Goal: Task Accomplishment & Management: Complete application form

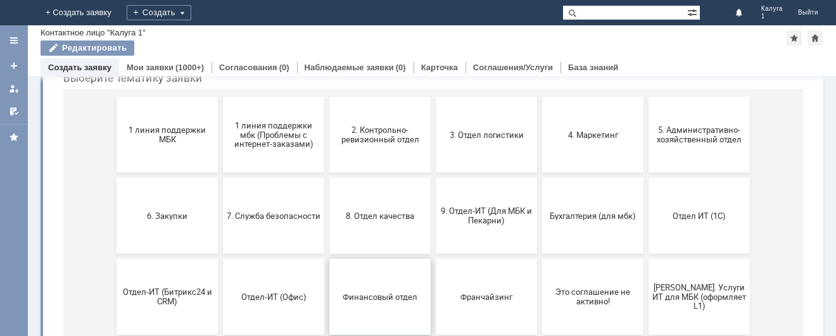
scroll to position [127, 0]
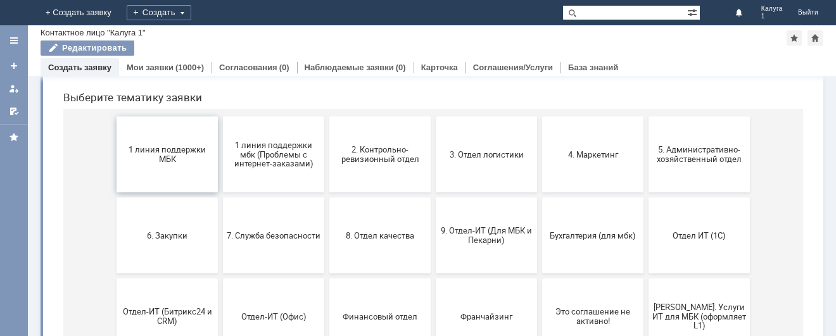
click at [184, 170] on button "1 линия поддержки МБК" at bounding box center [167, 155] width 101 height 76
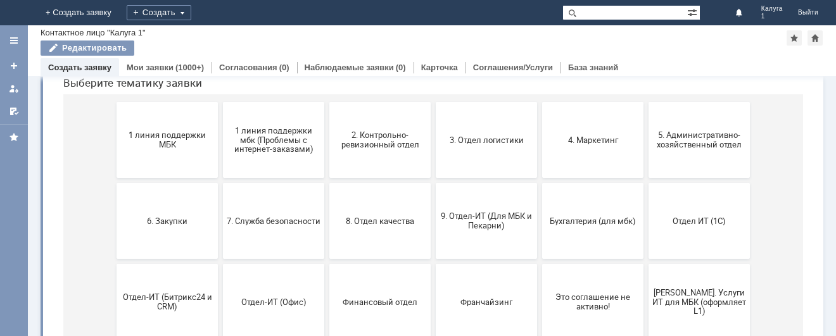
scroll to position [146, 0]
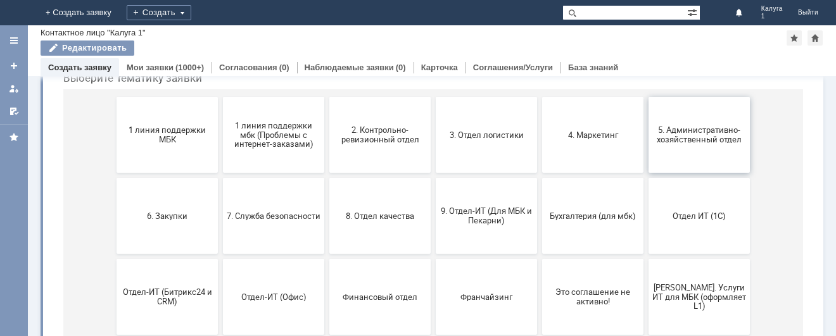
click at [690, 144] on button "5. Административно-хозяйственный отдел" at bounding box center [699, 135] width 101 height 76
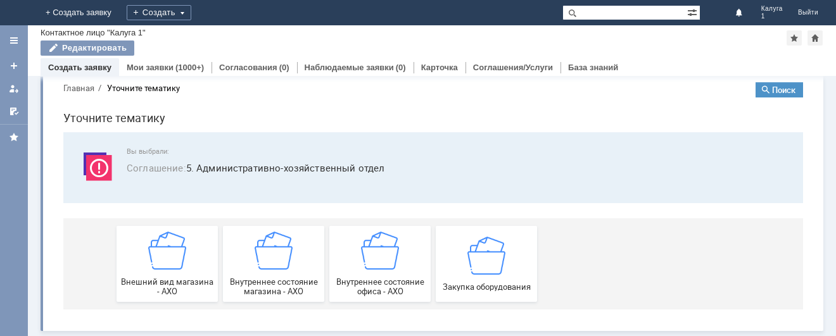
scroll to position [20, 0]
click at [475, 262] on img at bounding box center [486, 255] width 38 height 38
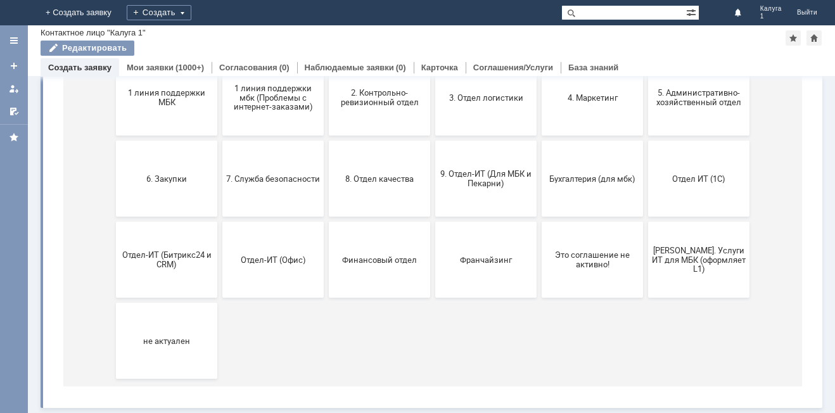
scroll to position [121, 0]
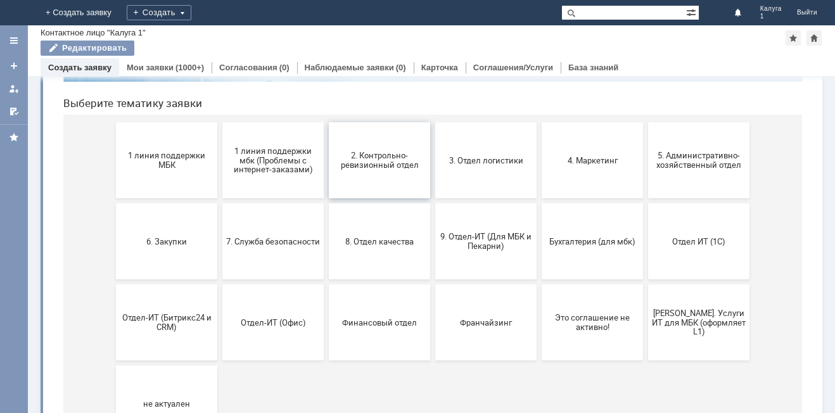
click at [386, 174] on button "2. Контрольно-ревизионный отдел" at bounding box center [379, 160] width 101 height 76
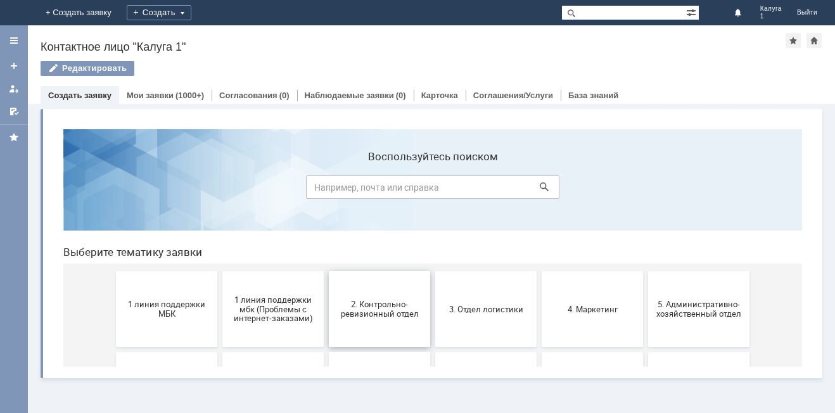
scroll to position [0, 0]
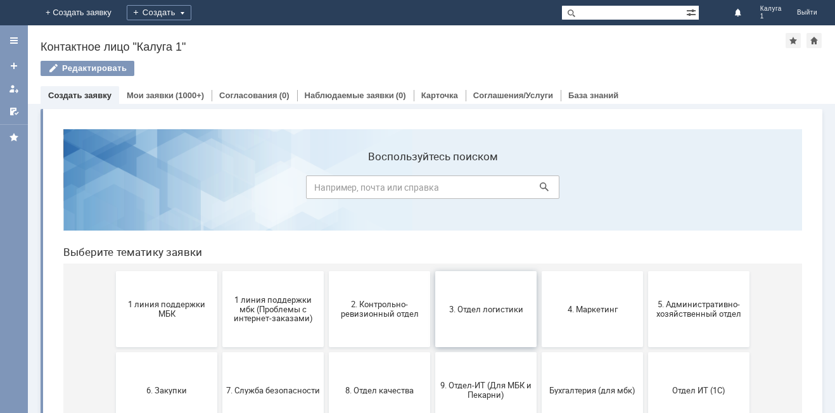
click at [474, 319] on button "3. Отдел логистики" at bounding box center [485, 309] width 101 height 76
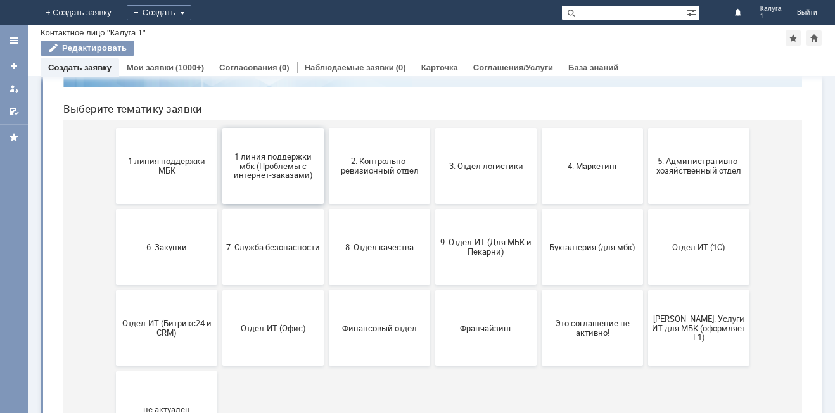
scroll to position [127, 0]
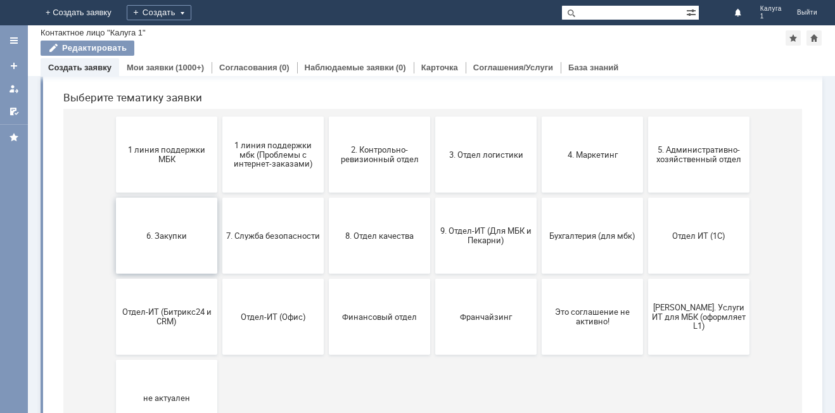
click at [151, 232] on span "6. Закупки" at bounding box center [167, 236] width 94 height 10
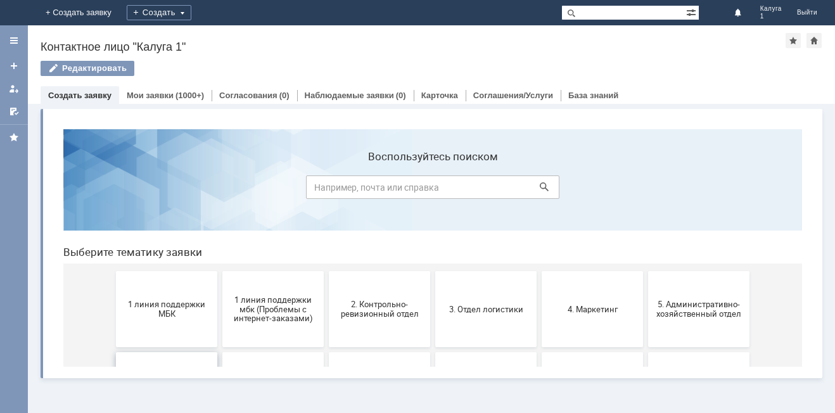
scroll to position [0, 0]
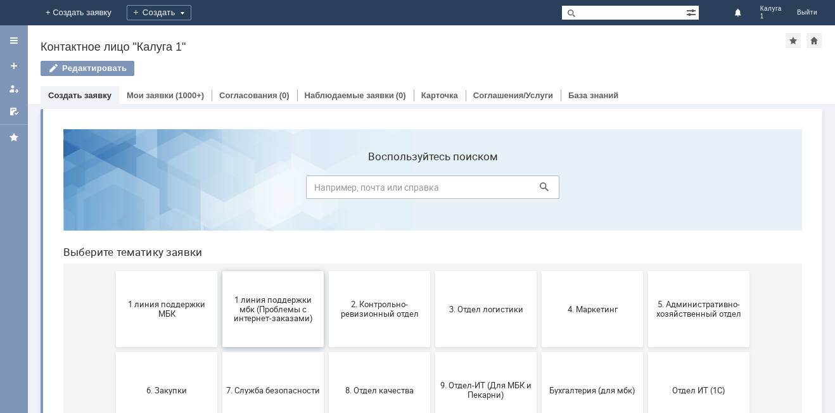
click at [255, 311] on span "1 линия поддержки мбк (Проблемы с интернет-заказами)" at bounding box center [273, 309] width 94 height 29
click at [403, 308] on span "2. Контрольно-ревизионный отдел" at bounding box center [380, 309] width 94 height 19
click at [564, 316] on button "4. Маркетинг" at bounding box center [592, 309] width 101 height 76
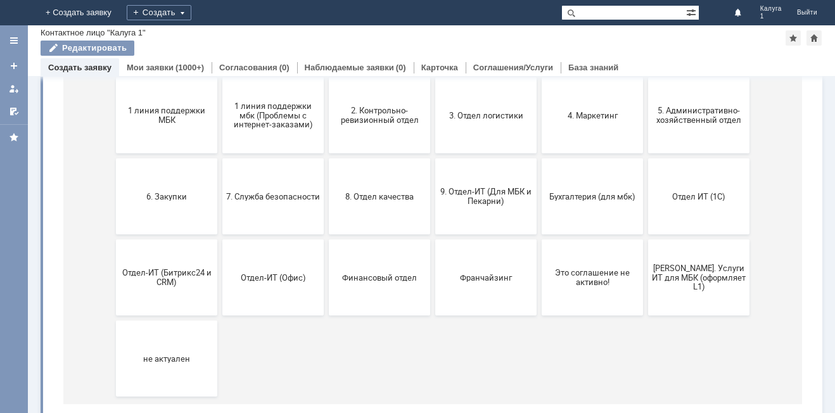
scroll to position [184, 0]
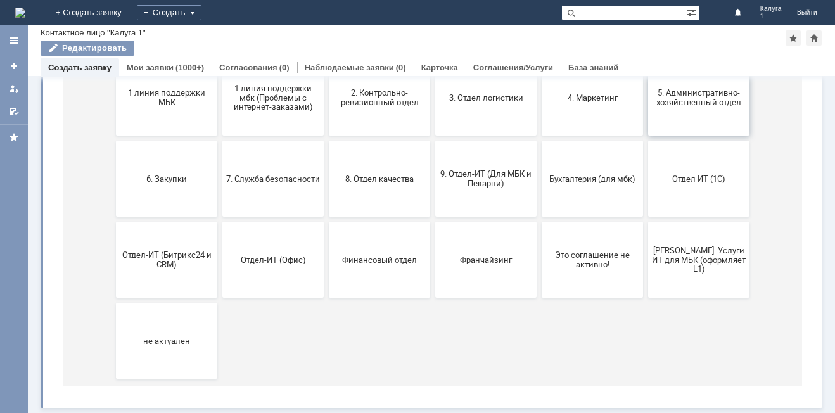
click at [672, 109] on button "5. Административно-хозяйственный отдел" at bounding box center [698, 98] width 101 height 76
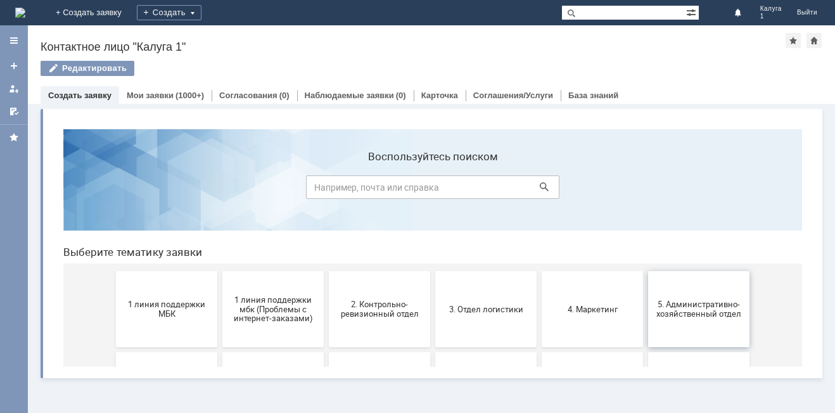
scroll to position [0, 0]
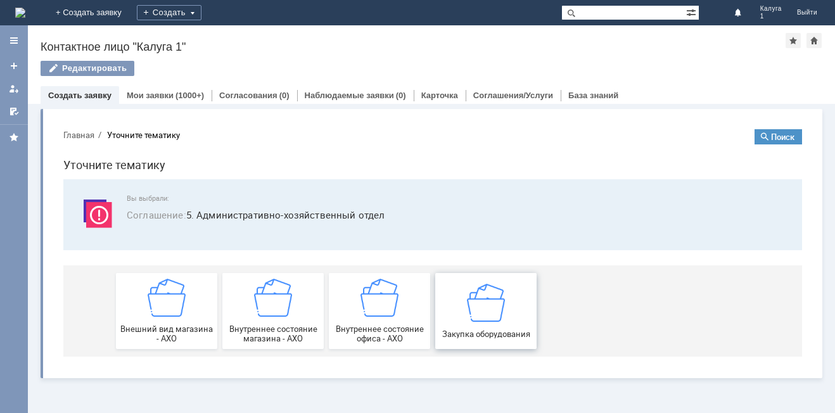
click at [472, 315] on img at bounding box center [486, 302] width 38 height 38
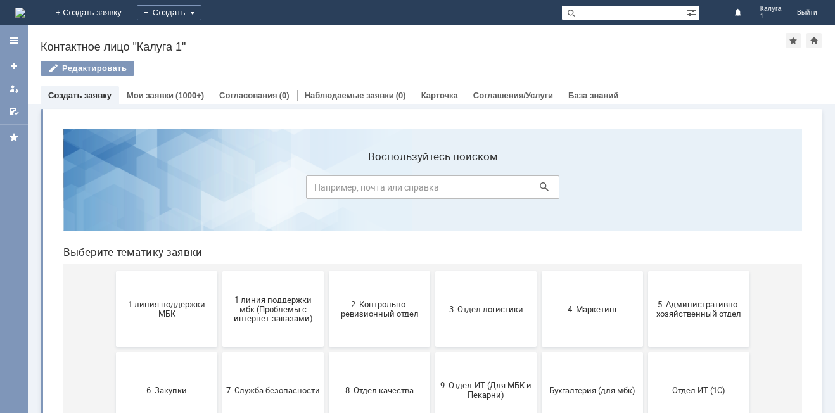
scroll to position [63, 0]
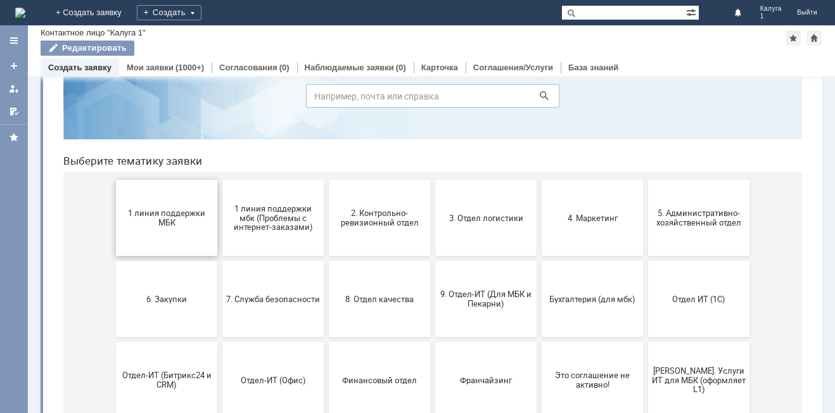
click at [170, 222] on span "1 линия поддержки МБК" at bounding box center [167, 217] width 94 height 19
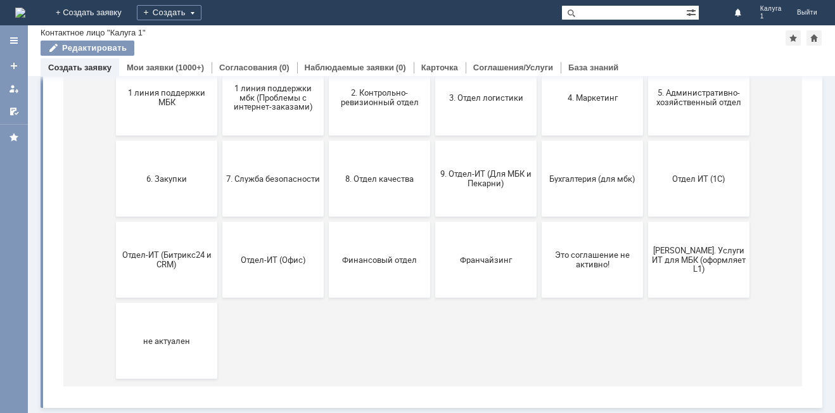
scroll to position [184, 0]
click at [685, 190] on button "Отдел ИТ (1С)" at bounding box center [698, 179] width 101 height 76
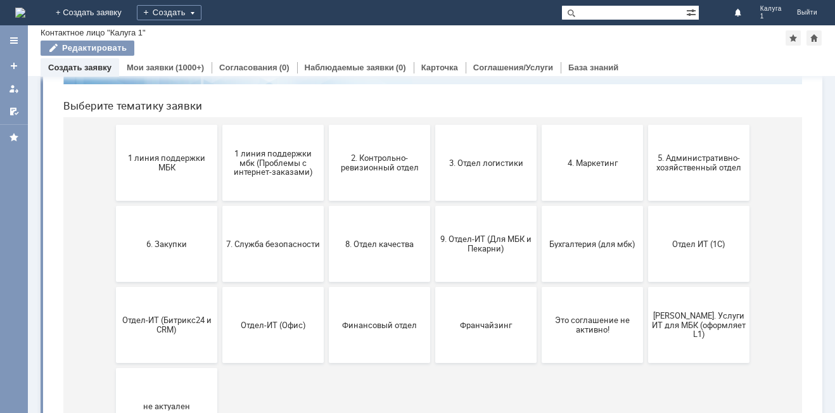
scroll to position [127, 0]
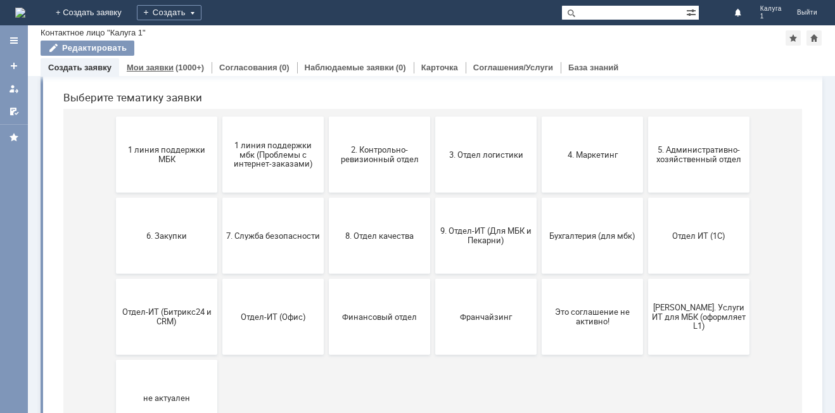
click at [184, 68] on div "(1000+)" at bounding box center [189, 68] width 29 height 10
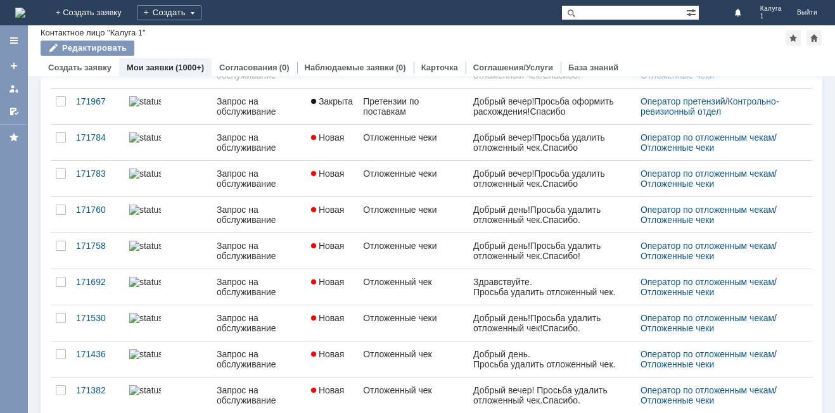
scroll to position [488, 0]
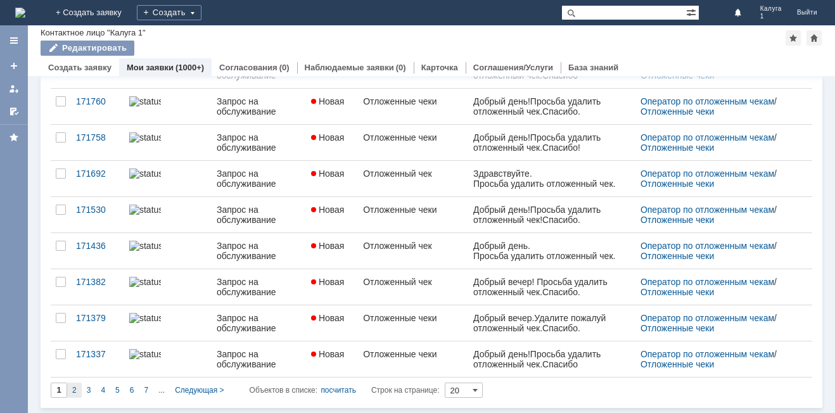
click at [74, 336] on span "2" at bounding box center [74, 390] width 4 height 9
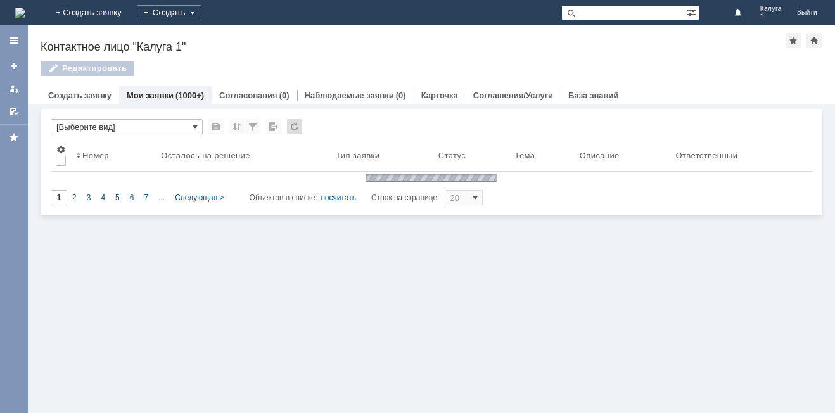
type input "2"
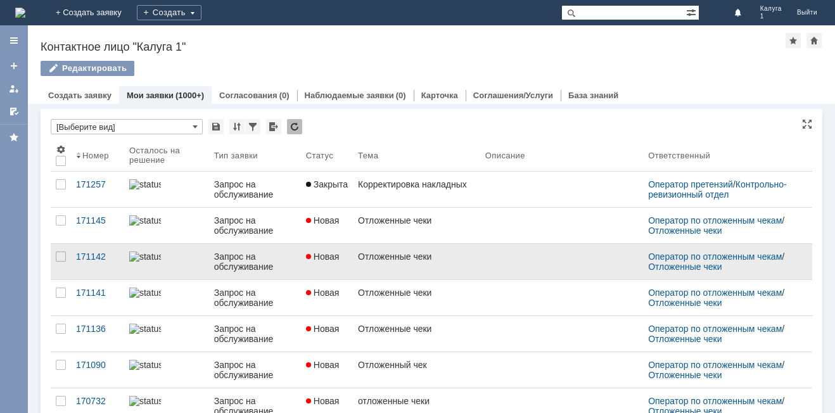
scroll to position [5, 0]
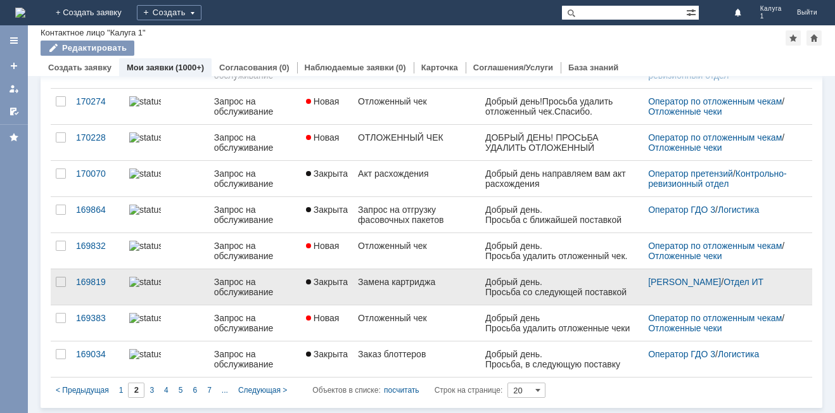
click at [249, 283] on div "Запрос на обслуживание" at bounding box center [255, 287] width 82 height 20
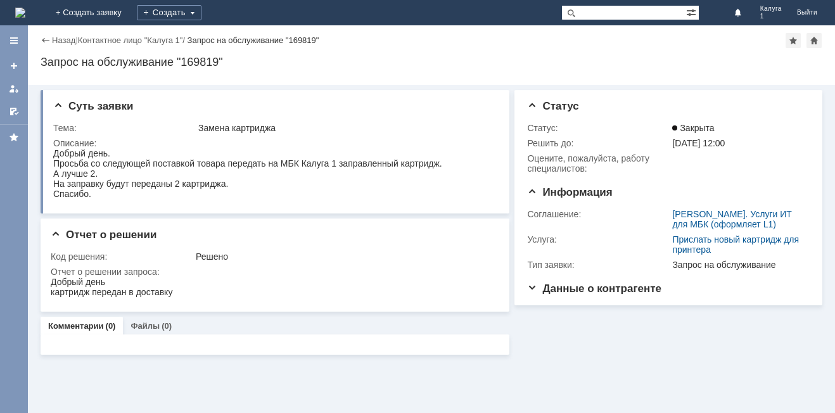
click at [41, 39] on div "Назад" at bounding box center [58, 40] width 35 height 10
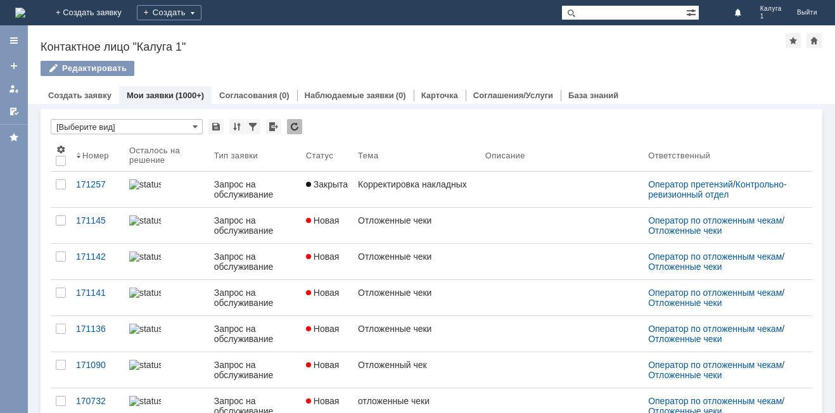
click at [41, 39] on div "Назад | Контактное лицо "Калуга 1" Контактное лицо "Калуга 1" Редактировать emp…" at bounding box center [431, 64] width 807 height 79
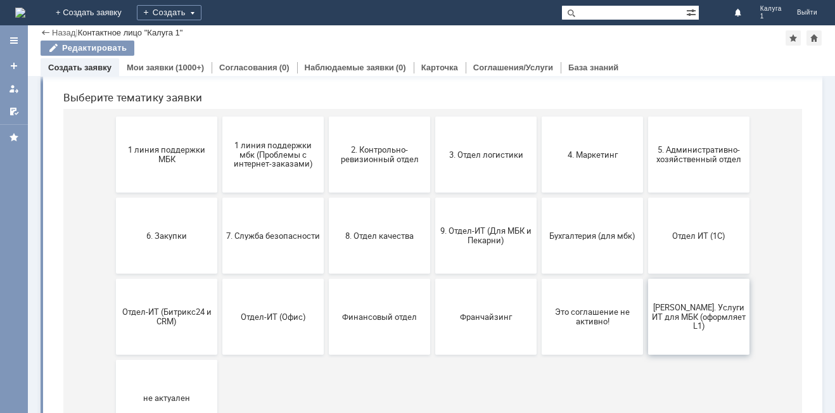
click at [666, 311] on span "[PERSON_NAME]. Услуги ИТ для МБК (оформляет L1)" at bounding box center [699, 316] width 94 height 29
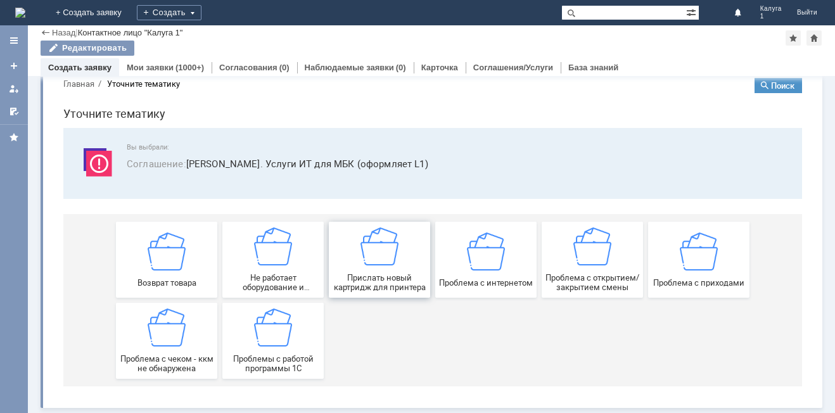
click at [384, 239] on img at bounding box center [379, 246] width 38 height 38
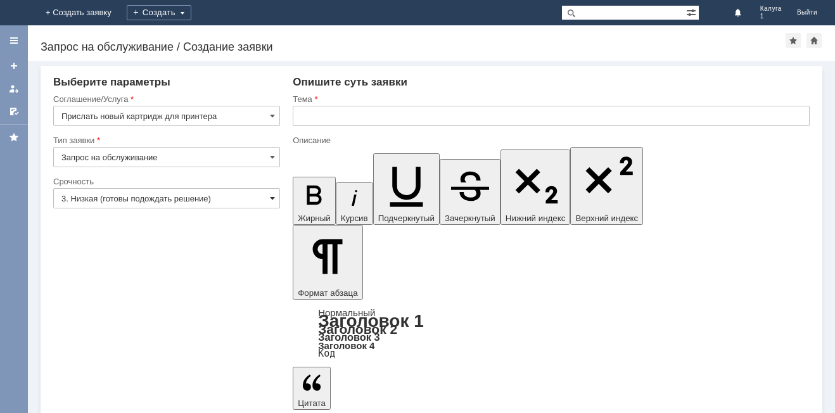
click at [272, 197] on span at bounding box center [272, 198] width 5 height 10
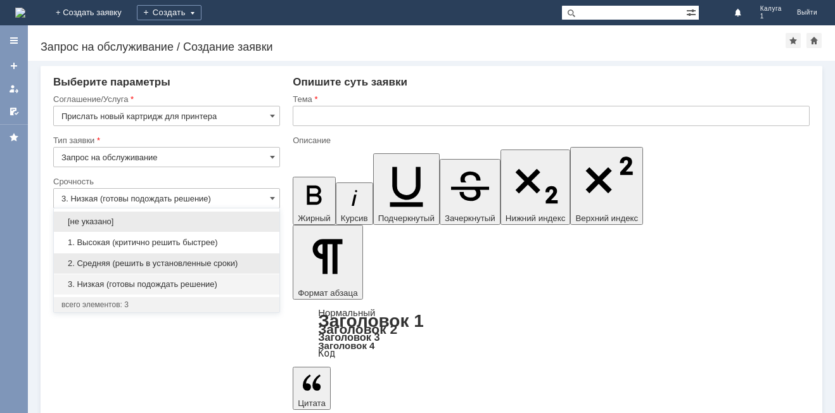
click at [245, 260] on span "2. Средняя (решить в установленные сроки)" at bounding box center [166, 263] width 210 height 10
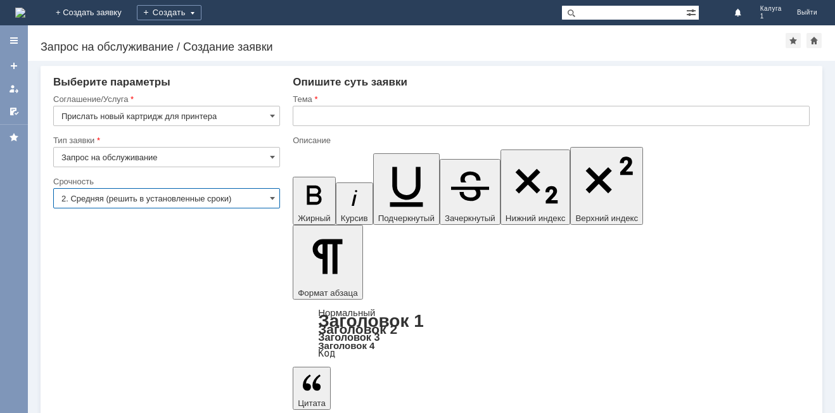
type input "2. Средняя (решить в установленные сроки)"
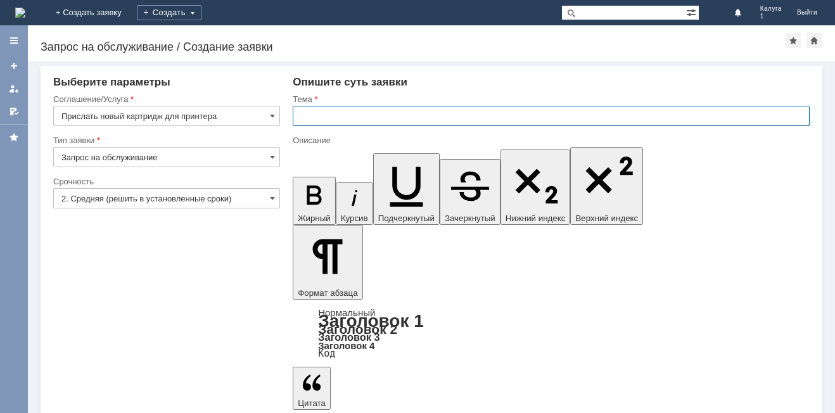
click at [326, 115] on input "text" at bounding box center [551, 116] width 517 height 20
type input "Картридж на замену"
